Goal: Check status: Check status

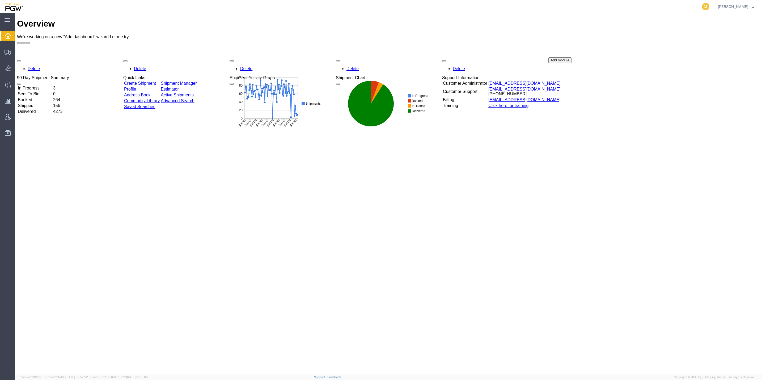
click at [702, 4] on icon at bounding box center [705, 6] width 7 height 7
click at [634, 10] on input "search" at bounding box center [620, 6] width 161 height 13
paste input "5543944"
click at [567, 4] on input "5543944" at bounding box center [620, 6] width 161 height 13
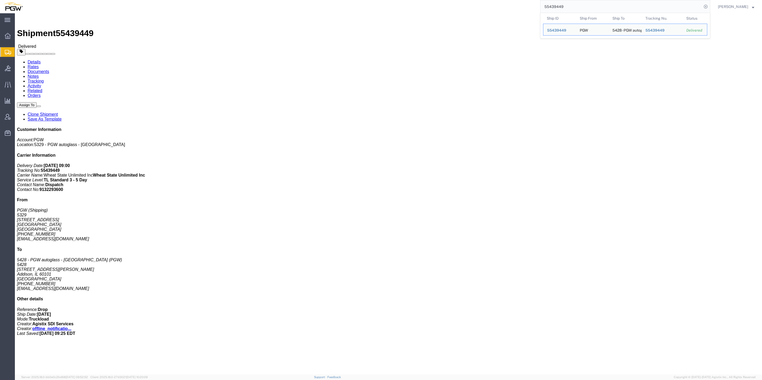
drag, startPoint x: 565, startPoint y: 7, endPoint x: 562, endPoint y: 5, distance: 3.2
click at [564, 7] on input "55439449" at bounding box center [620, 6] width 161 height 13
drag, startPoint x: 562, startPoint y: 5, endPoint x: 482, endPoint y: 3, distance: 80.5
click at [483, 3] on div "55439449 Ship ID Ship From Ship To Tracking Nu. Status Ship ID 55439449 Ship Fr…" at bounding box center [368, 6] width 683 height 13
paste input "22586"
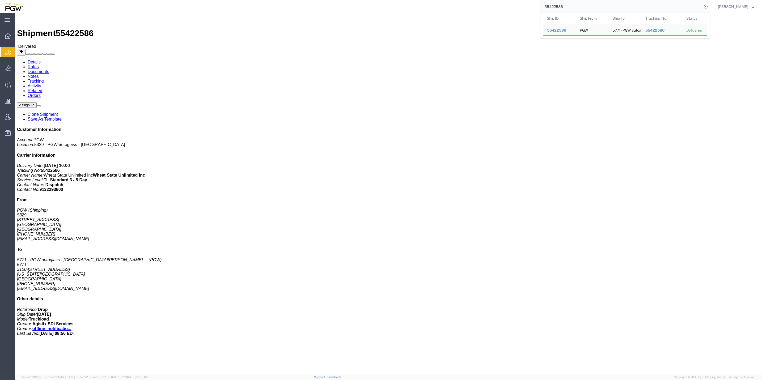
click at [559, 6] on input "55422586" at bounding box center [620, 6] width 161 height 13
drag, startPoint x: 551, startPoint y: 5, endPoint x: 498, endPoint y: 0, distance: 53.6
click at [498, 0] on div "55422586 Ship ID Ship From Ship To Tracking Nu. Status Ship ID 55422586 Ship Fr…" at bounding box center [368, 6] width 683 height 13
paste input "680938"
type input "55680938"
